Goal: Information Seeking & Learning: Learn about a topic

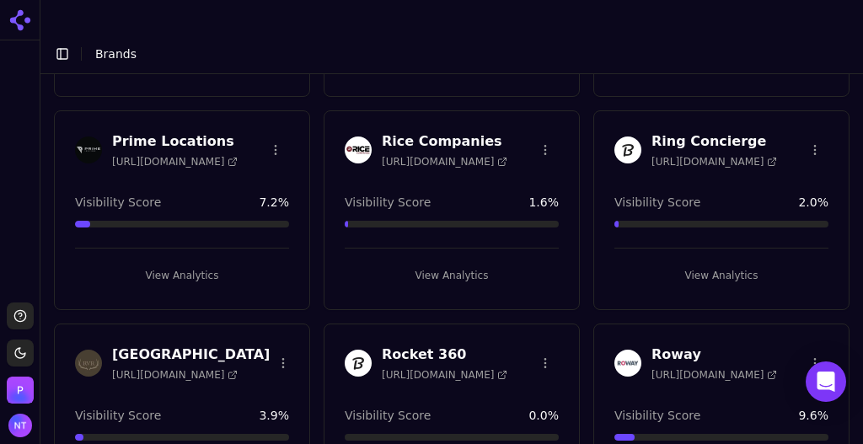
scroll to position [4178, 0]
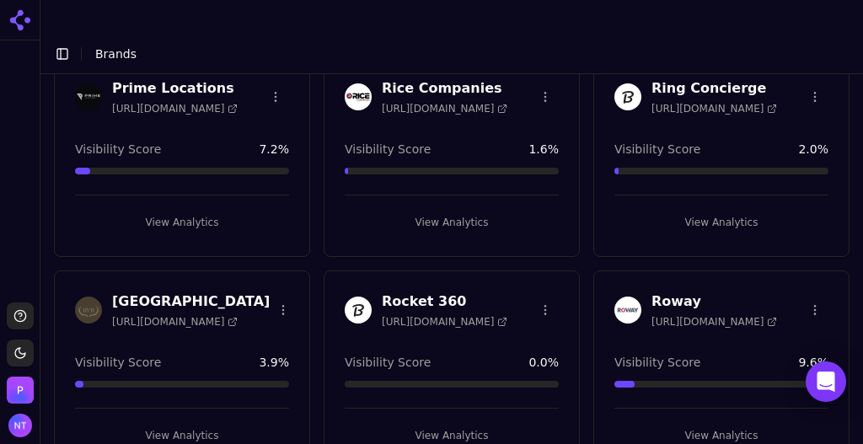
click at [406, 292] on h3 "Rocket 360" at bounding box center [445, 302] width 126 height 20
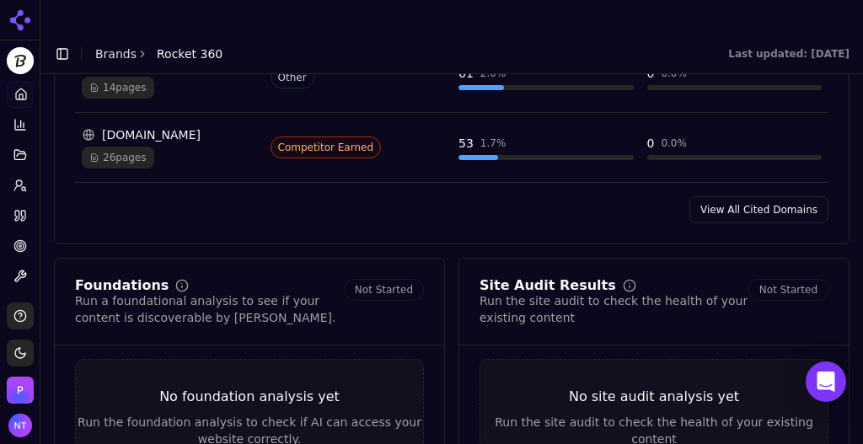
scroll to position [2109, 0]
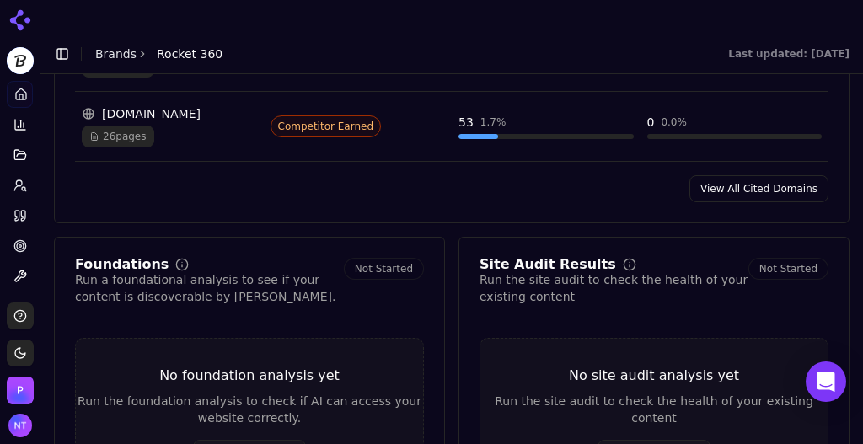
click at [755, 175] on link "View All Cited Domains" at bounding box center [759, 188] width 139 height 27
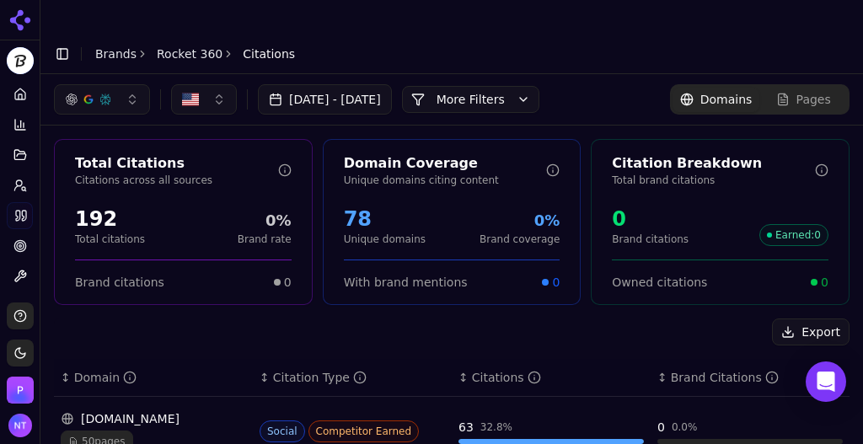
click at [497, 86] on button "More Filters" at bounding box center [470, 99] width 137 height 27
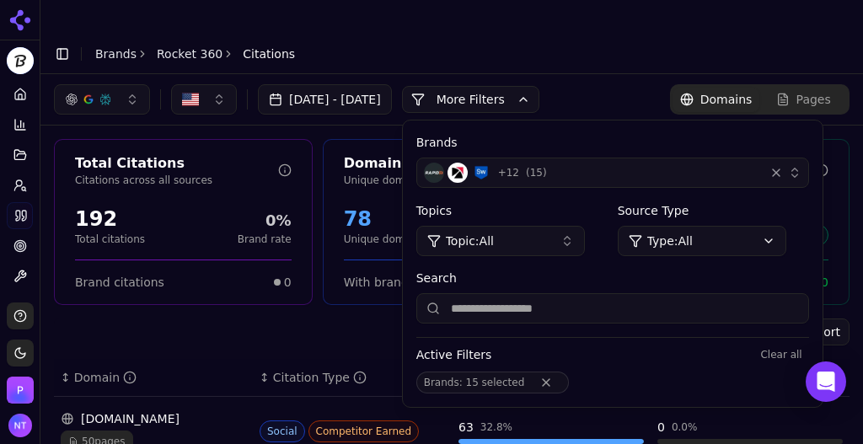
click at [595, 163] on div "+ 12 ( 15 )" at bounding box center [591, 173] width 334 height 20
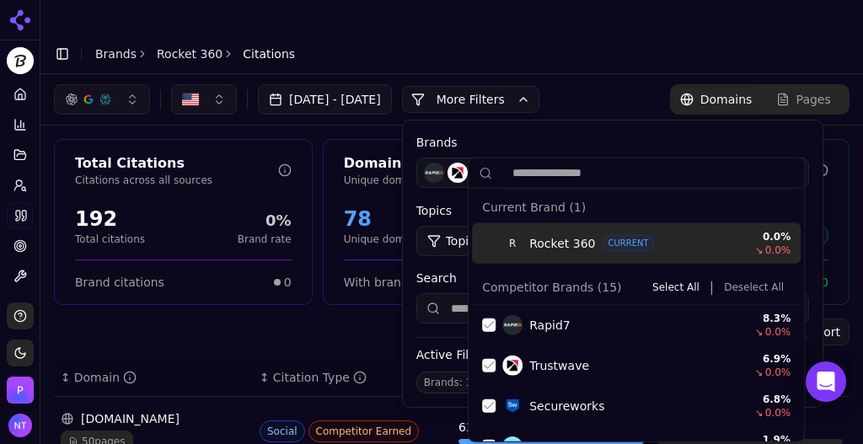
click at [731, 287] on button "Deselect All" at bounding box center [753, 287] width 73 height 20
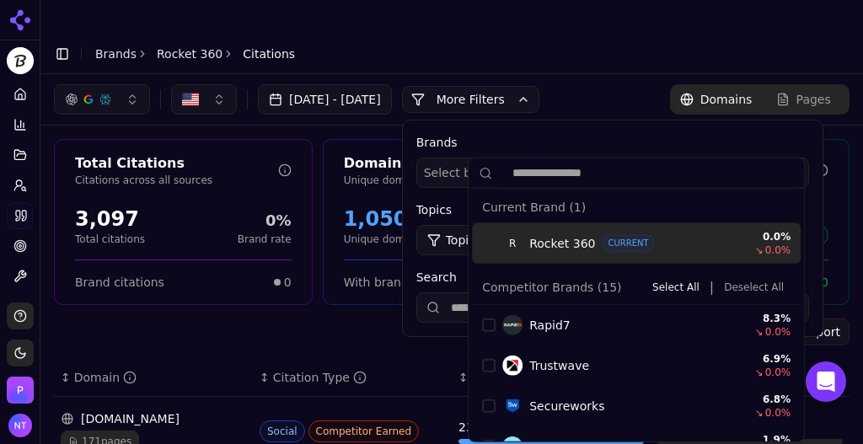
click at [739, 121] on div "Brands Select brands... Topics Topic: All Source Type Type: All Search" at bounding box center [613, 229] width 420 height 216
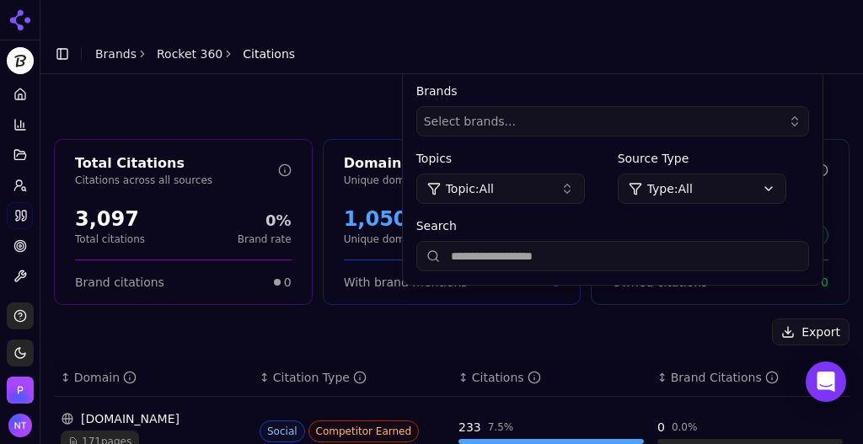
scroll to position [116, 0]
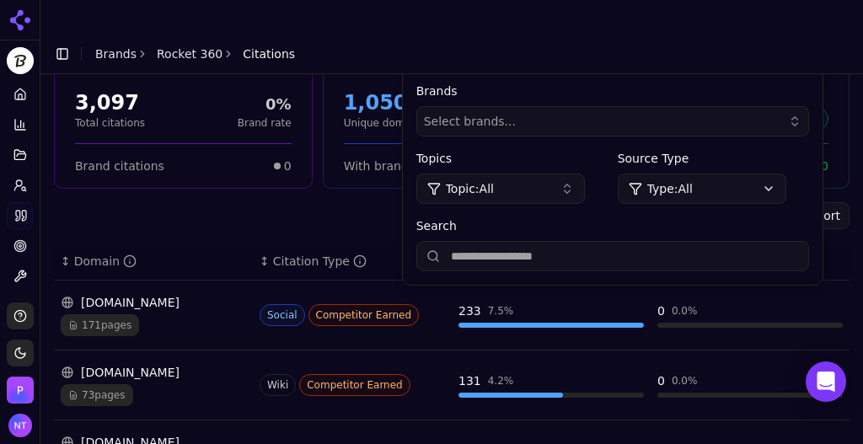
click at [578, 241] on input "Search" at bounding box center [612, 256] width 393 height 30
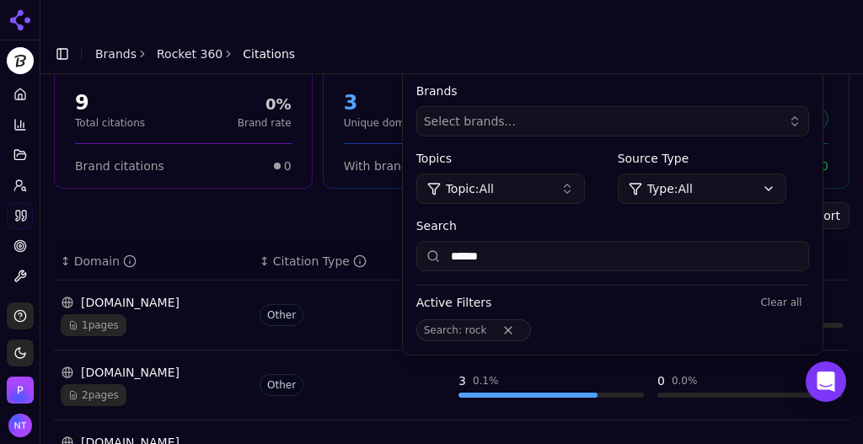
type input "******"
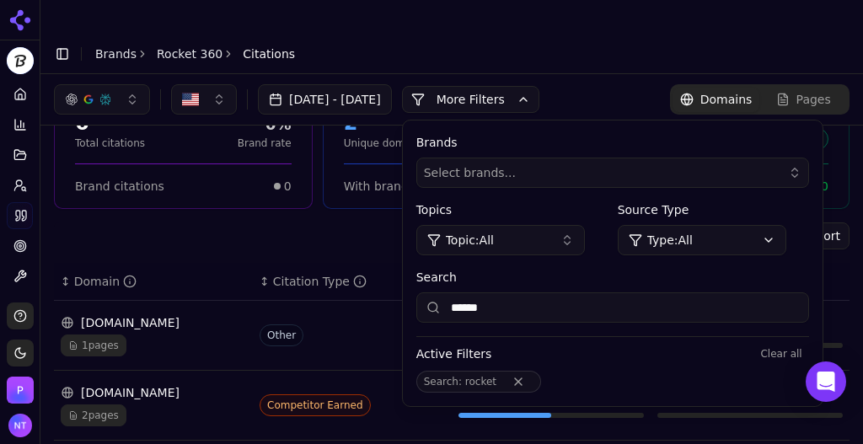
scroll to position [99, 0]
